Goal: Find specific page/section: Find specific page/section

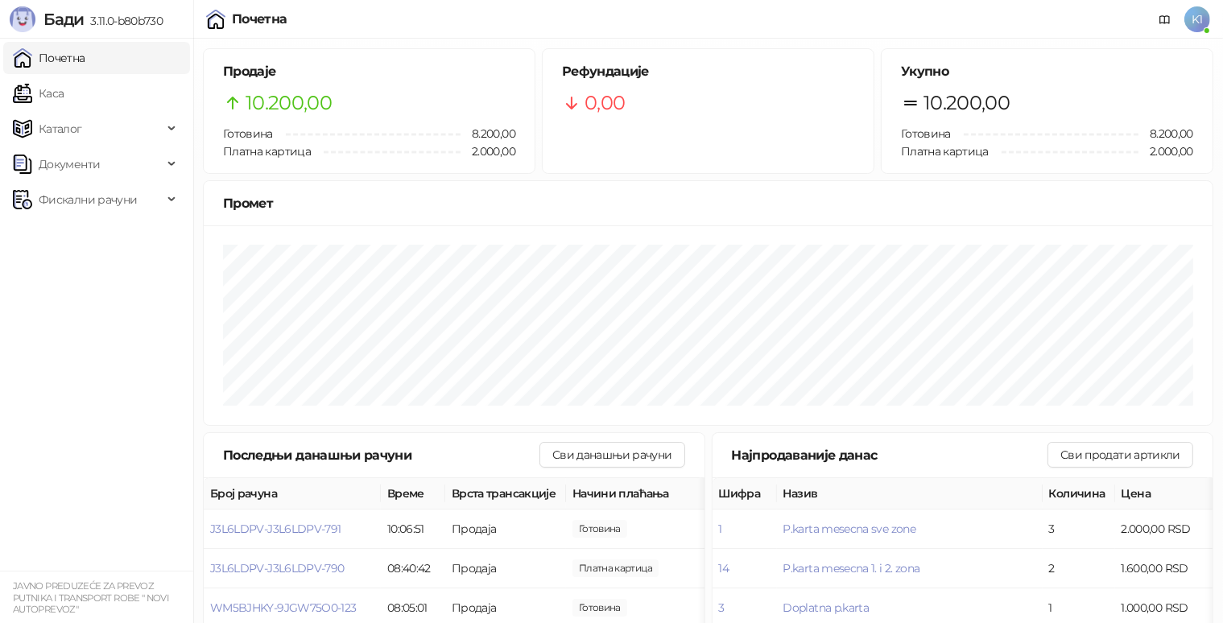
click at [85, 55] on link "Почетна" at bounding box center [49, 58] width 72 height 32
click at [254, 26] on div "Почетна" at bounding box center [260, 19] width 56 height 13
click at [254, 20] on div "Почетна" at bounding box center [260, 19] width 56 height 13
click at [261, 19] on div "Почетна" at bounding box center [260, 19] width 56 height 13
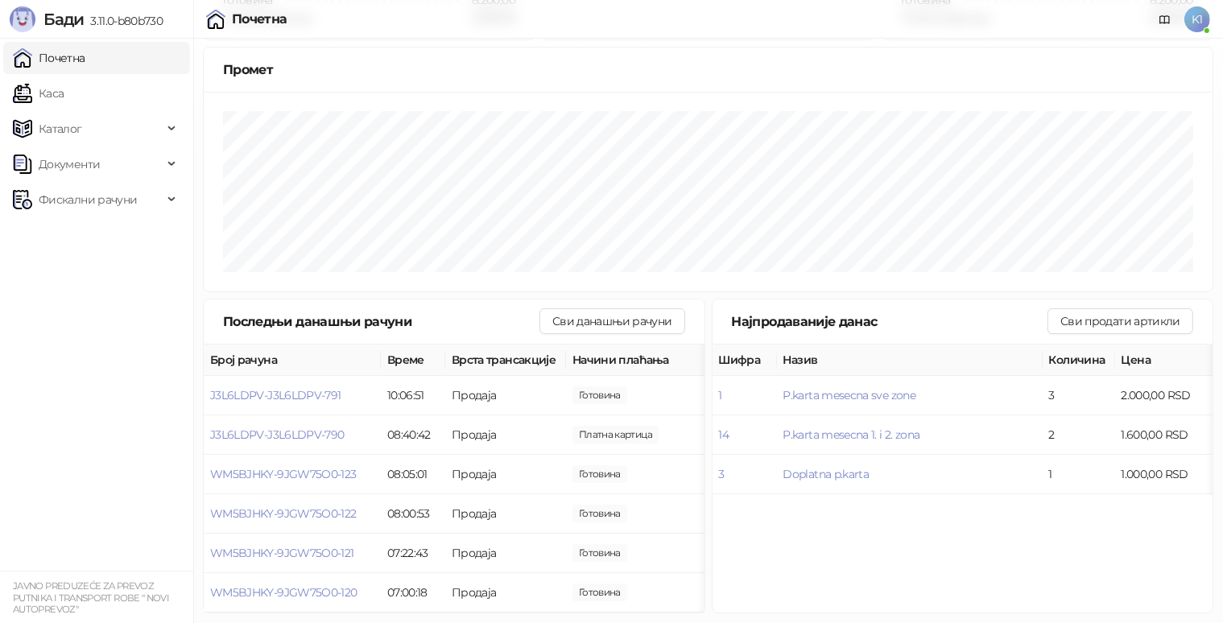
scroll to position [138, 0]
click at [85, 58] on link "Почетна" at bounding box center [49, 58] width 72 height 32
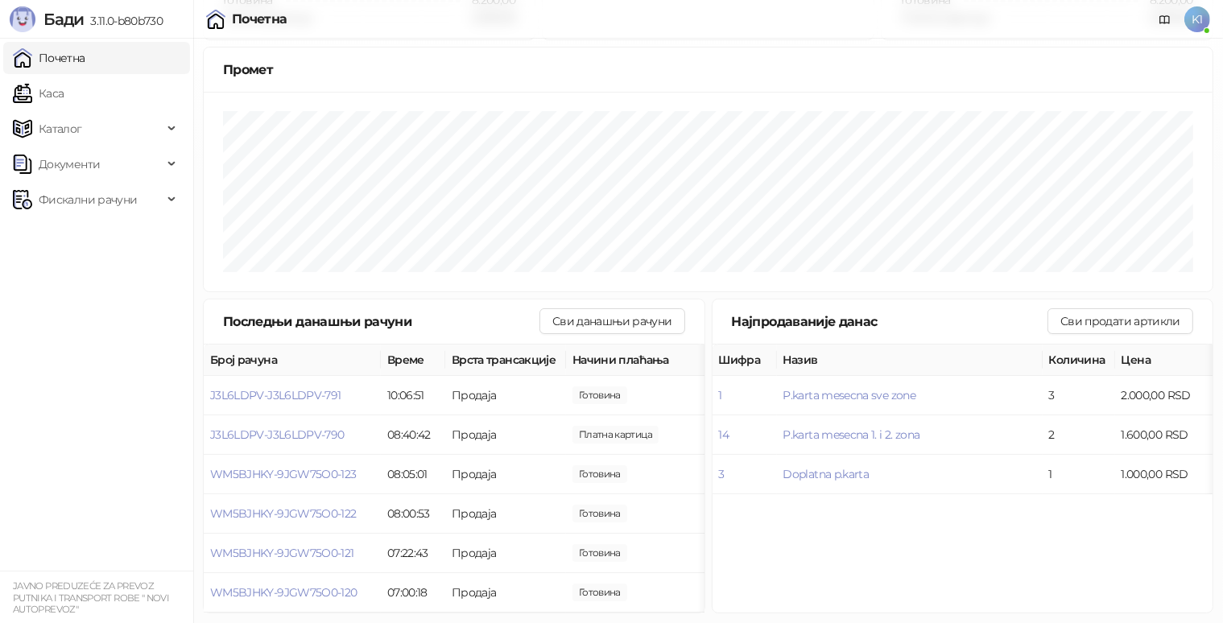
click at [85, 58] on link "Почетна" at bounding box center [49, 58] width 72 height 32
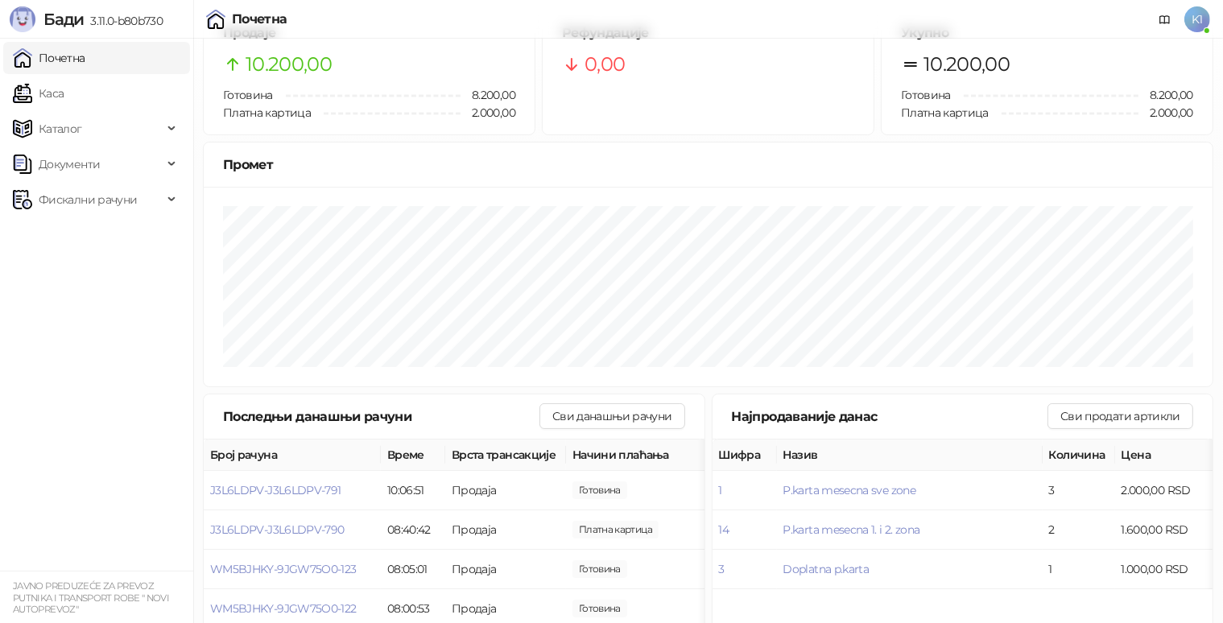
scroll to position [0, 0]
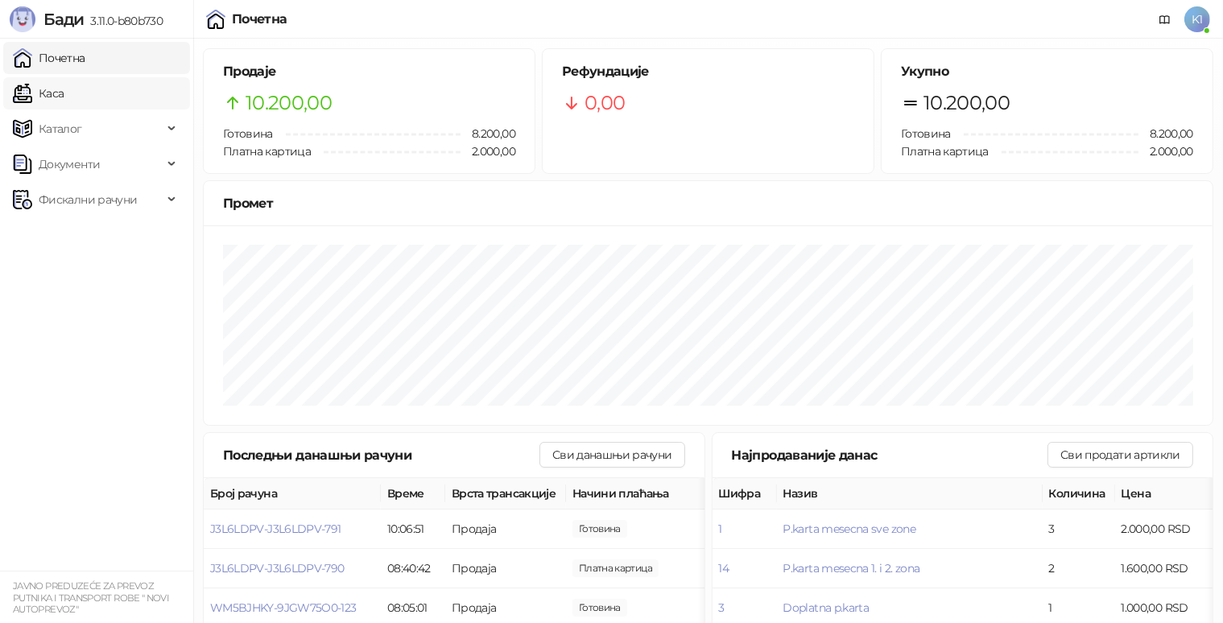
click at [64, 97] on link "Каса" at bounding box center [38, 93] width 51 height 32
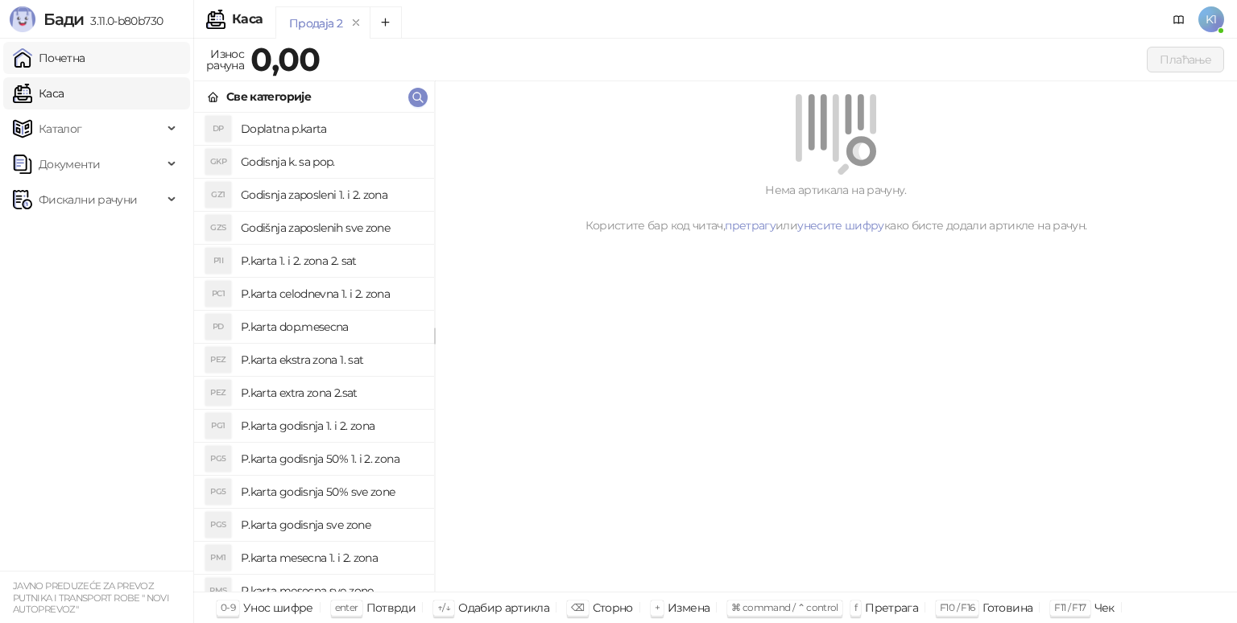
click at [85, 61] on link "Почетна" at bounding box center [49, 58] width 72 height 32
